Goal: Task Accomplishment & Management: Manage account settings

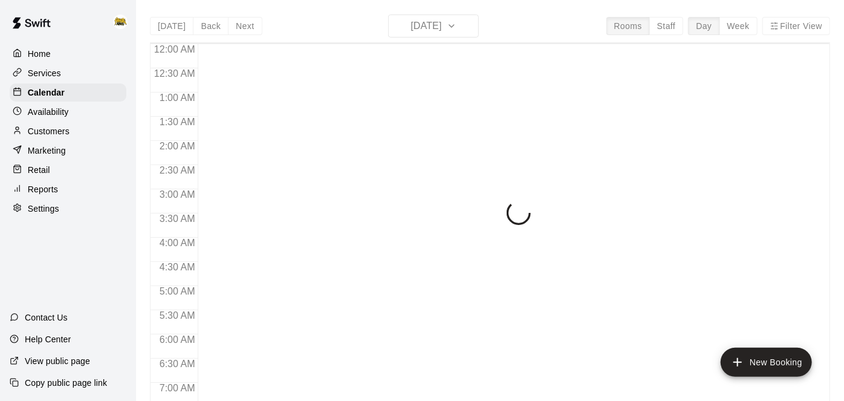
scroll to position [736, 0]
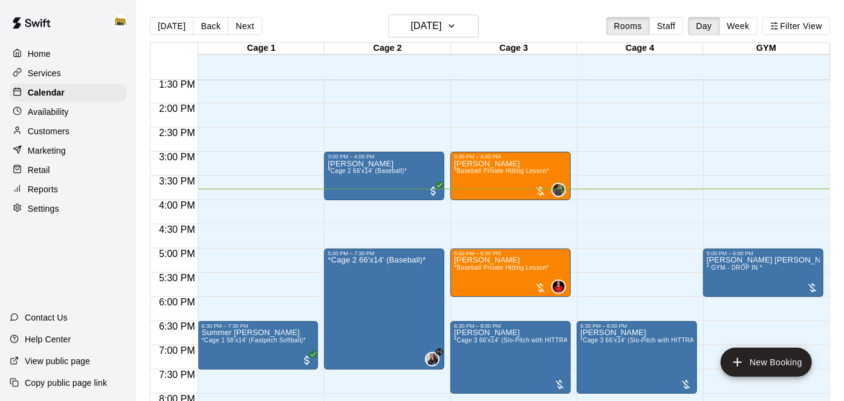
scroll to position [651, 0]
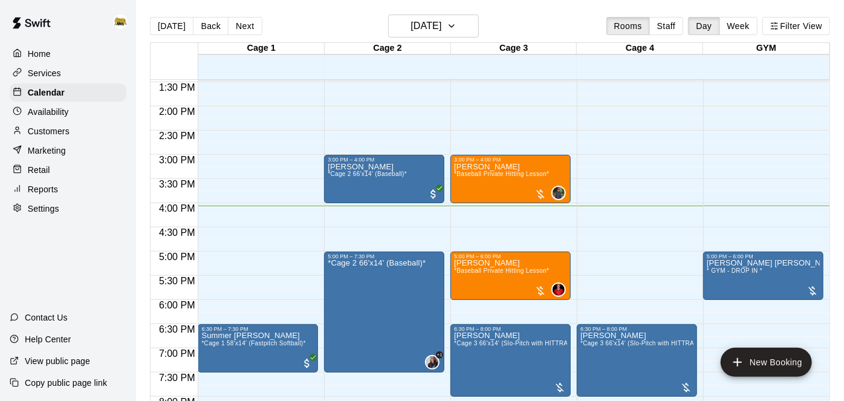
click at [527, 209] on div "12:00 AM – 10:00 AM Closed 11:30 AM – 12:00 PM Summer Camp Switch Over Cage 1 ,…" at bounding box center [510, 9] width 120 height 1161
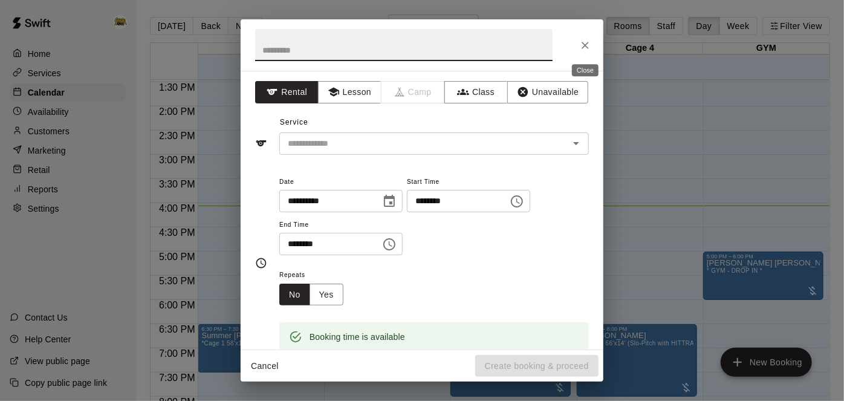
click at [586, 36] on button "Close" at bounding box center [585, 45] width 22 height 22
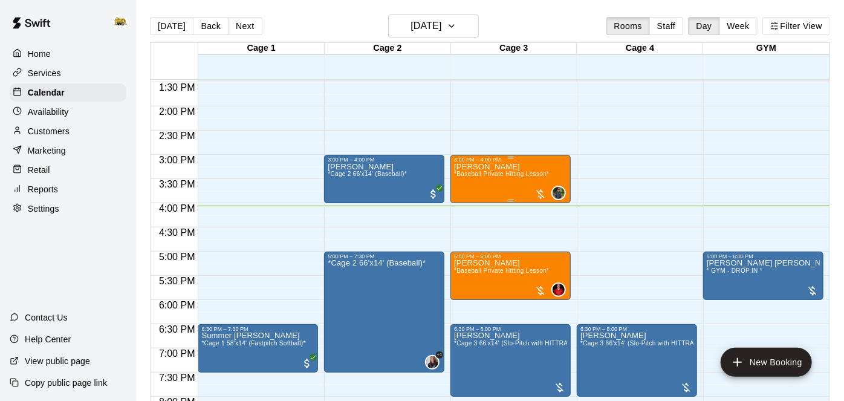
click at [516, 164] on div "[PERSON_NAME] *Baseball Private Hitting Lesson*" at bounding box center [501, 363] width 95 height 401
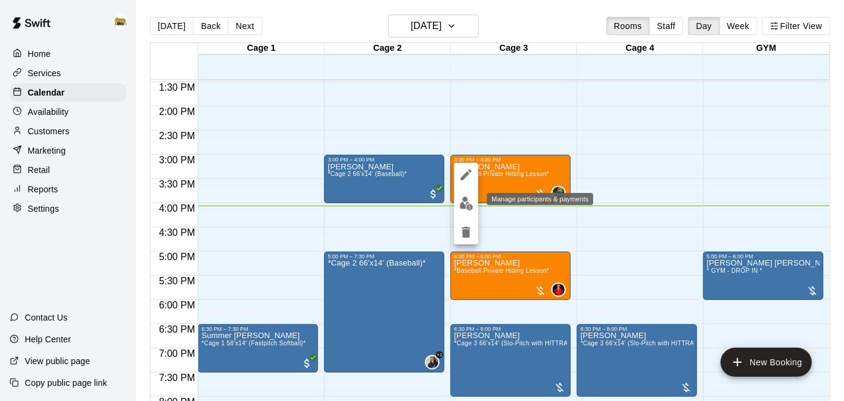
click at [473, 204] on button "edit" at bounding box center [466, 204] width 24 height 24
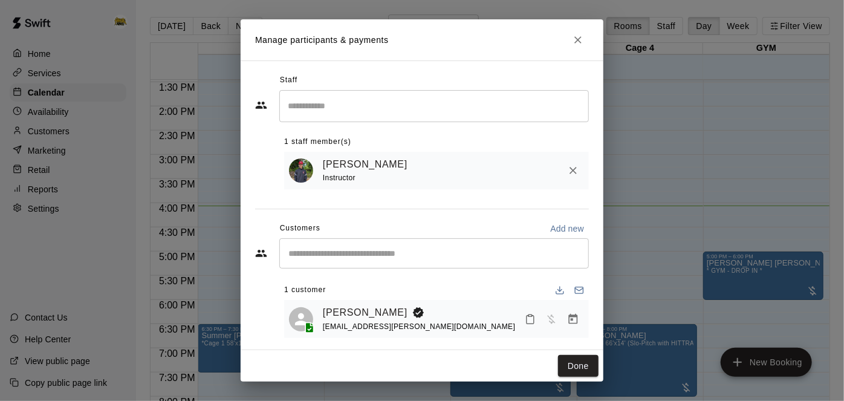
click at [535, 323] on icon "Mark attendance" at bounding box center [530, 319] width 11 height 11
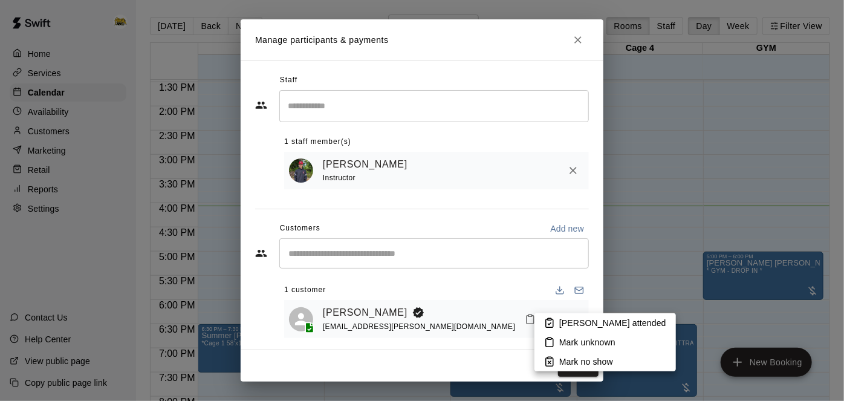
click at [535, 323] on li "[PERSON_NAME] attended" at bounding box center [604, 322] width 141 height 19
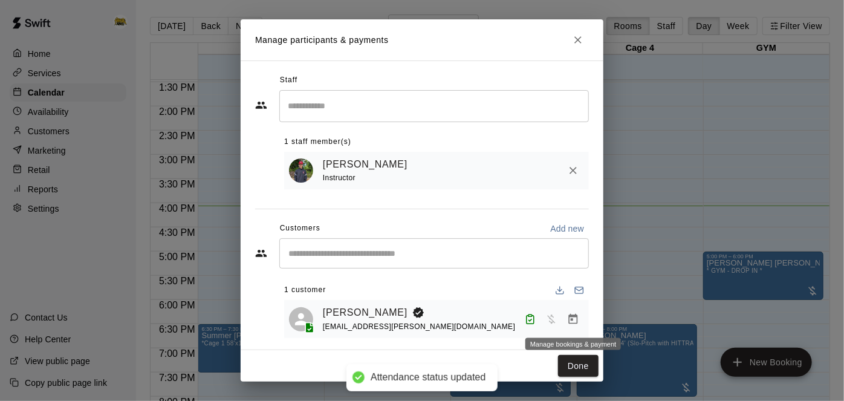
click at [571, 320] on icon "Manage bookings & payment" at bounding box center [573, 319] width 12 height 12
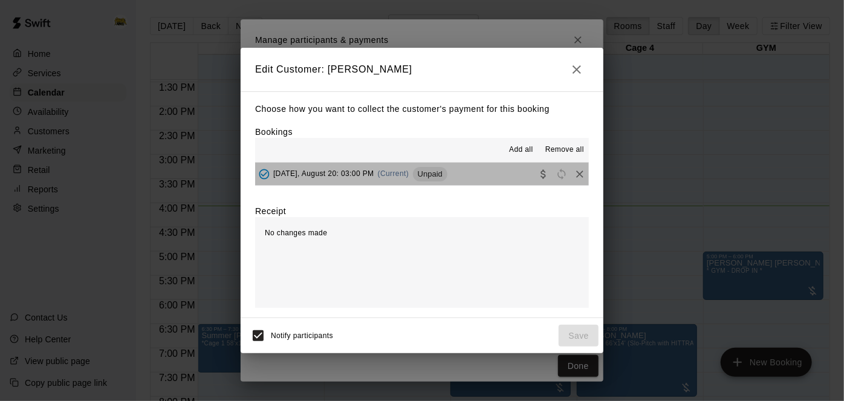
click at [501, 182] on button "[DATE], August 20: 03:00 PM (Current) Unpaid" at bounding box center [422, 174] width 334 height 22
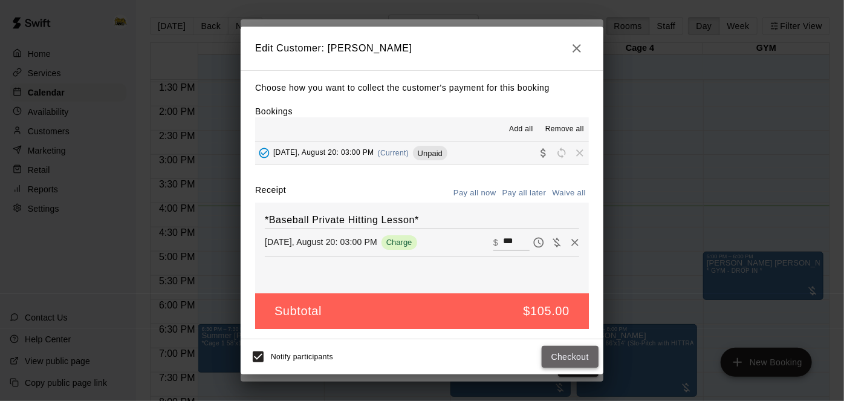
click at [566, 351] on button "Checkout" at bounding box center [570, 357] width 57 height 22
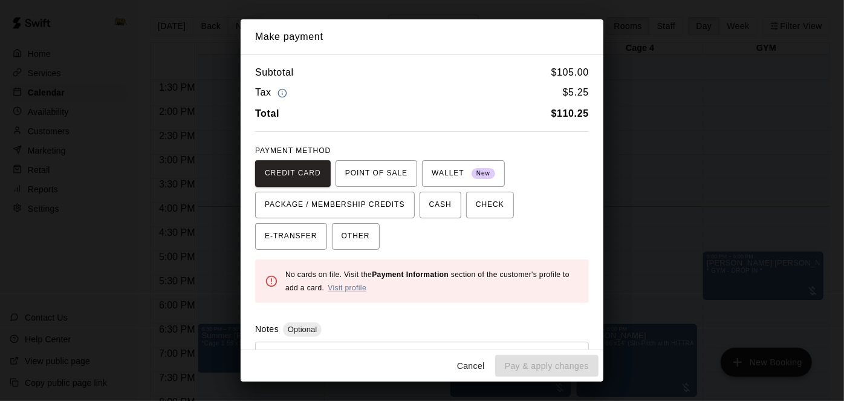
click at [458, 369] on button "Cancel" at bounding box center [471, 366] width 39 height 22
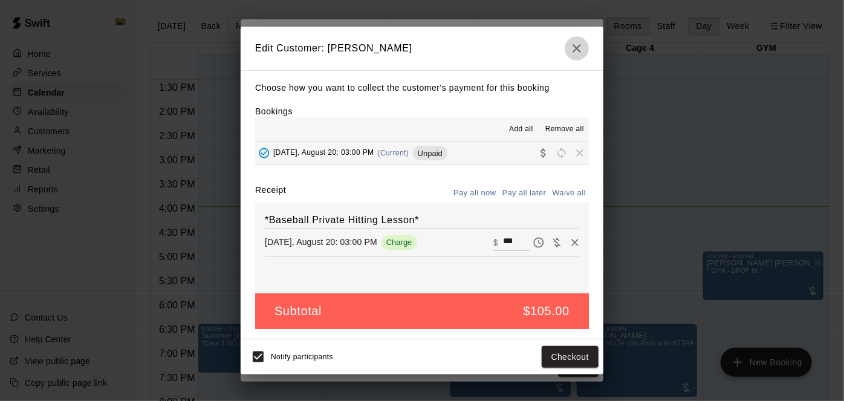
click at [577, 58] on button "button" at bounding box center [577, 48] width 24 height 24
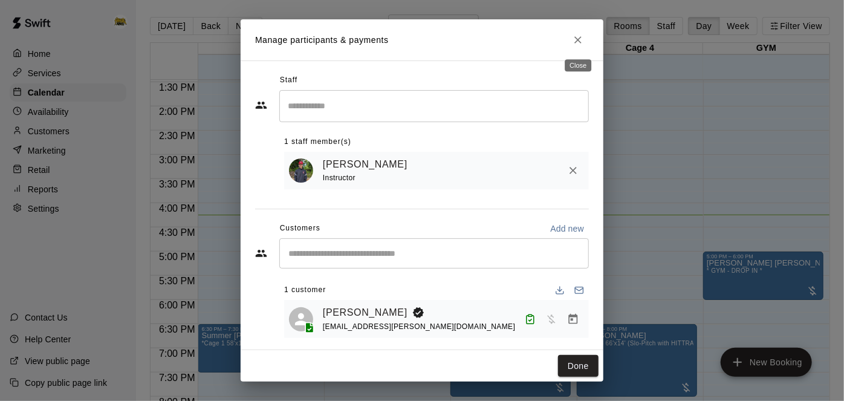
click at [579, 42] on icon "Close" at bounding box center [578, 40] width 12 height 12
